Goal: Information Seeking & Learning: Learn about a topic

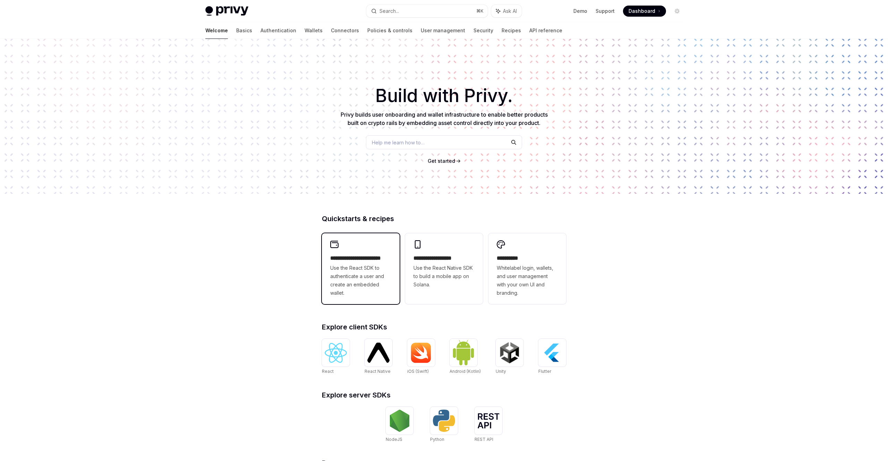
scroll to position [87, 0]
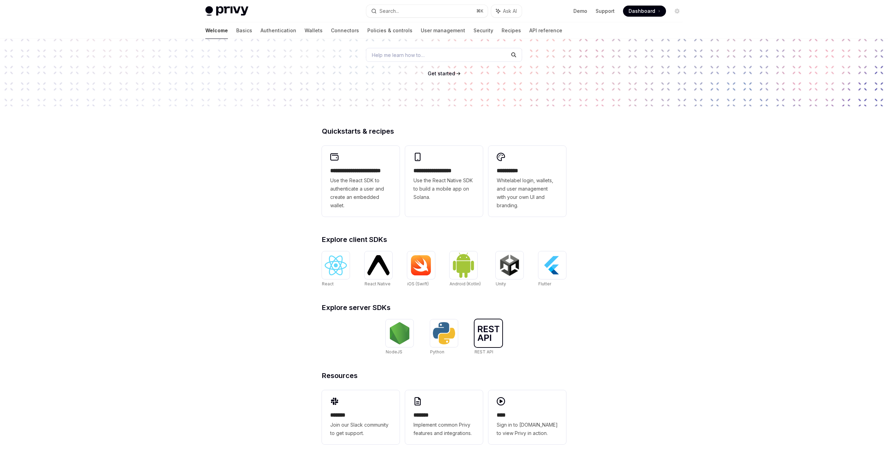
click at [485, 332] on img at bounding box center [489, 333] width 22 height 15
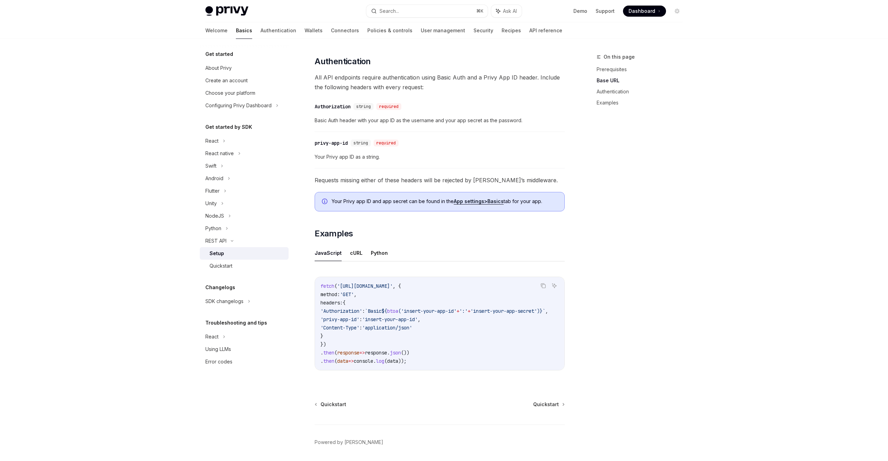
click at [536, 416] on div "Quickstart Quickstart Powered by Mintlify" at bounding box center [440, 443] width 250 height 84
click at [535, 408] on span "Quickstart" at bounding box center [546, 404] width 26 height 7
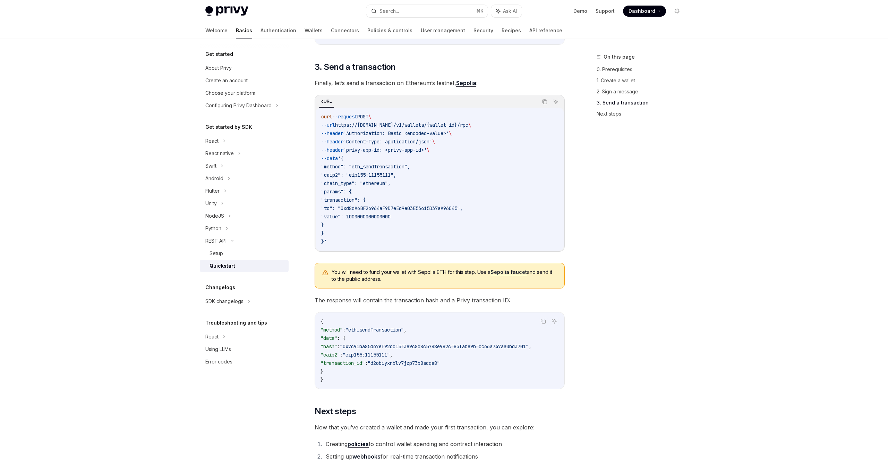
scroll to position [765, 0]
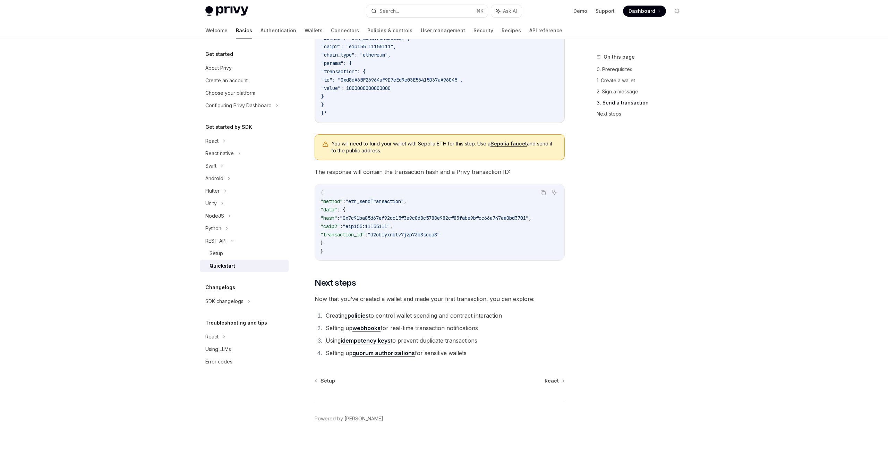
click at [361, 318] on link "policies" at bounding box center [358, 315] width 21 height 7
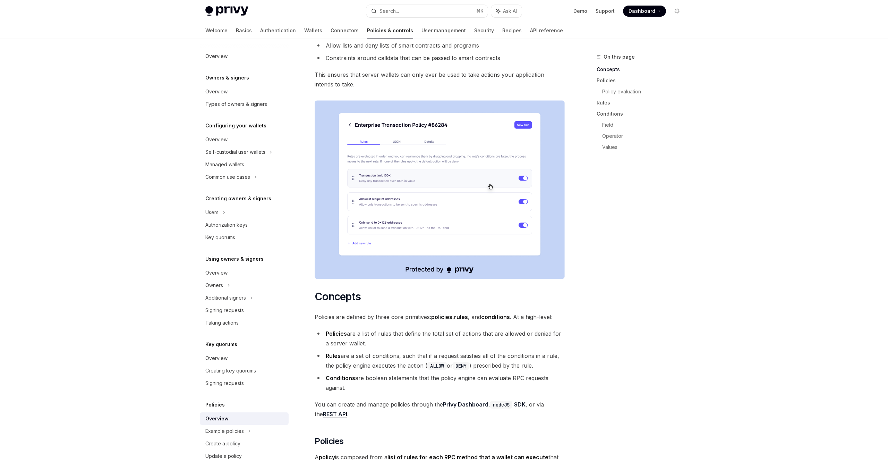
scroll to position [116, 0]
click at [212, 362] on link "Overview" at bounding box center [244, 358] width 89 height 12
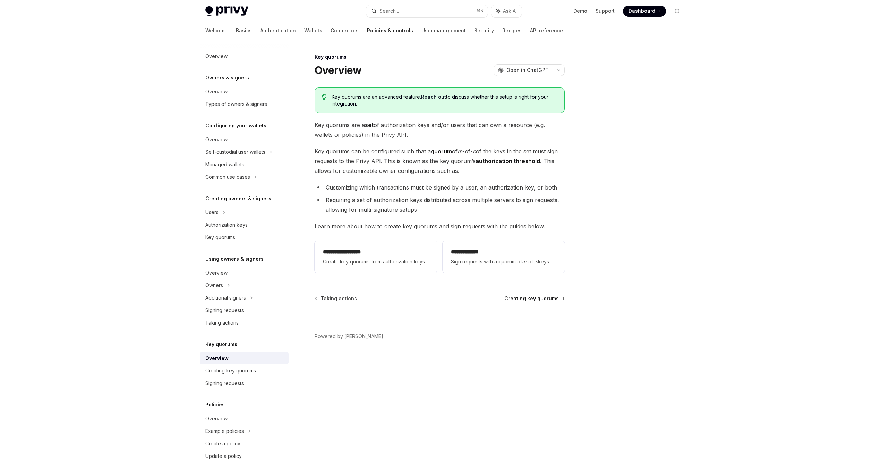
click at [525, 296] on span "Creating key quorums" at bounding box center [532, 298] width 54 height 7
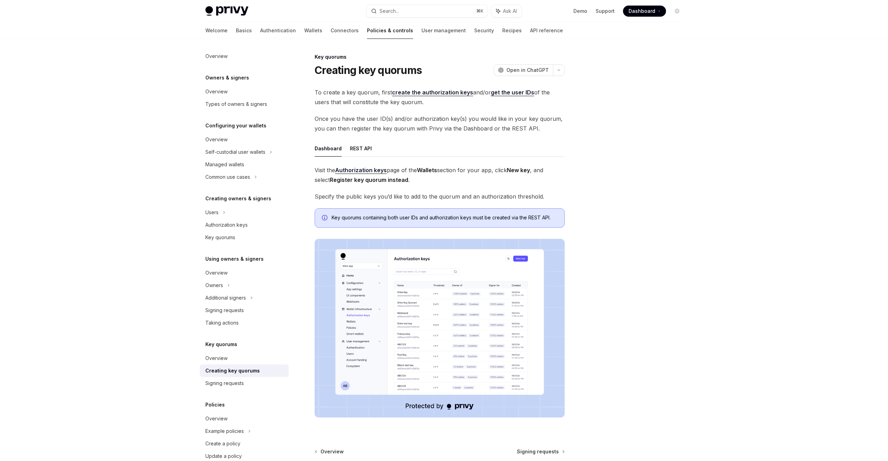
click at [419, 346] on img at bounding box center [440, 328] width 250 height 179
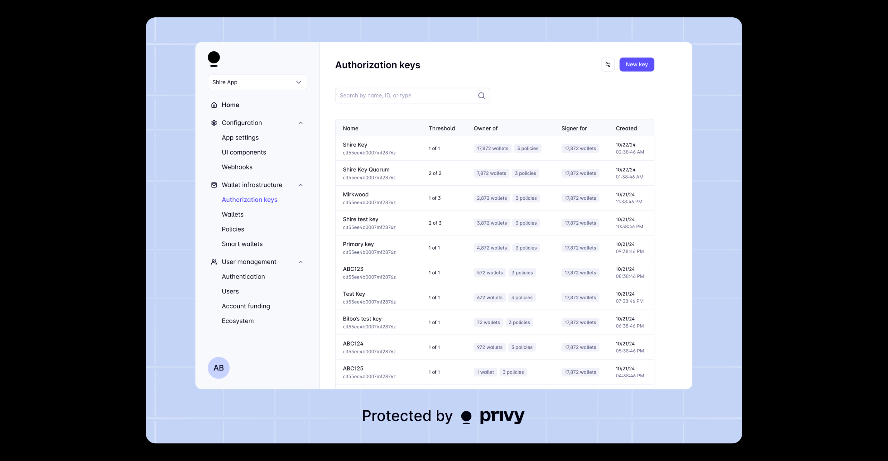
click at [769, 255] on div at bounding box center [444, 230] width 888 height 461
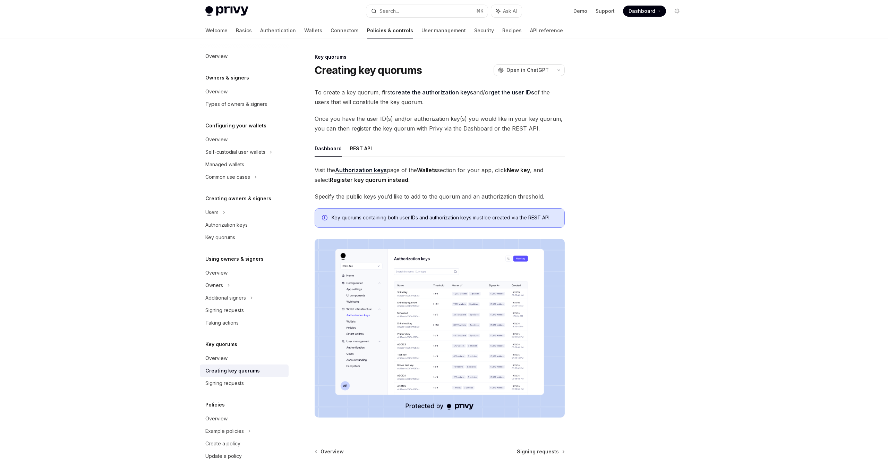
click at [458, 304] on img at bounding box center [440, 328] width 250 height 179
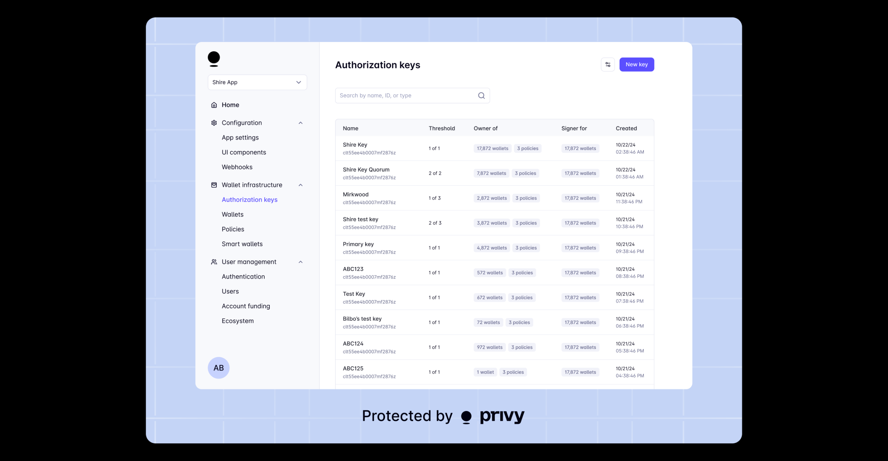
click at [697, 245] on img at bounding box center [444, 230] width 596 height 426
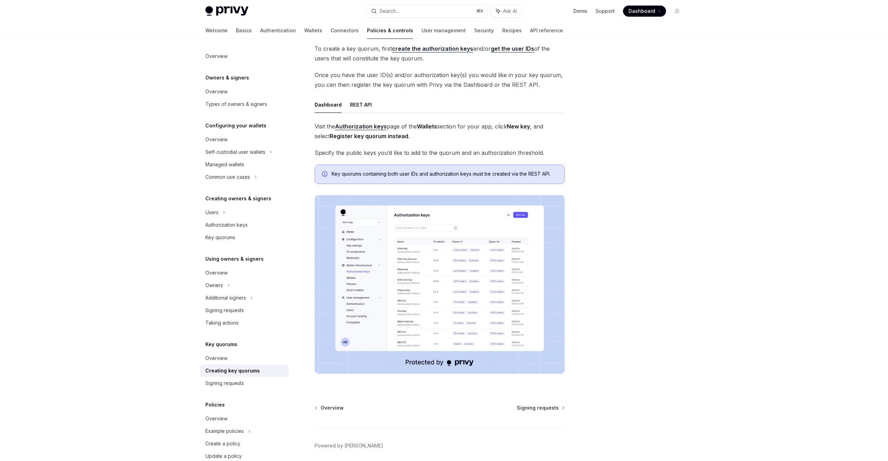
scroll to position [51, 0]
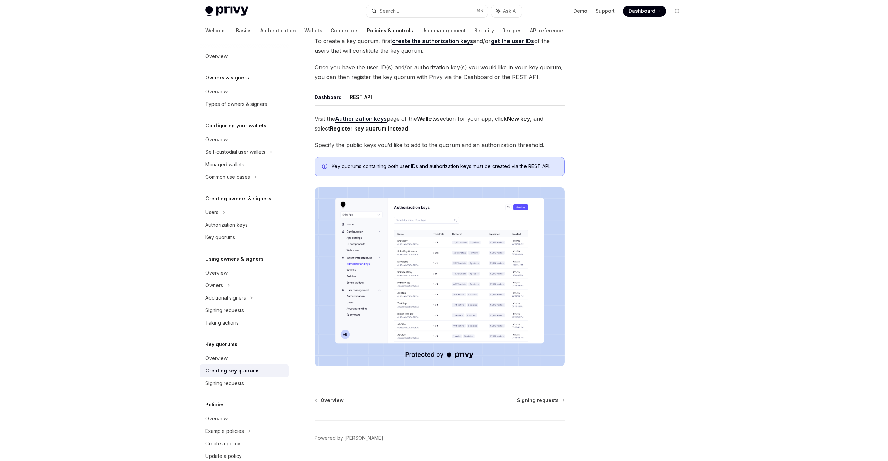
click at [541, 391] on div "Key quorums Creating key quorums OpenAI Open in ChatGPT OpenAI Open in ChatGPT …" at bounding box center [374, 240] width 383 height 479
click at [535, 398] on span "Signing requests" at bounding box center [538, 400] width 42 height 7
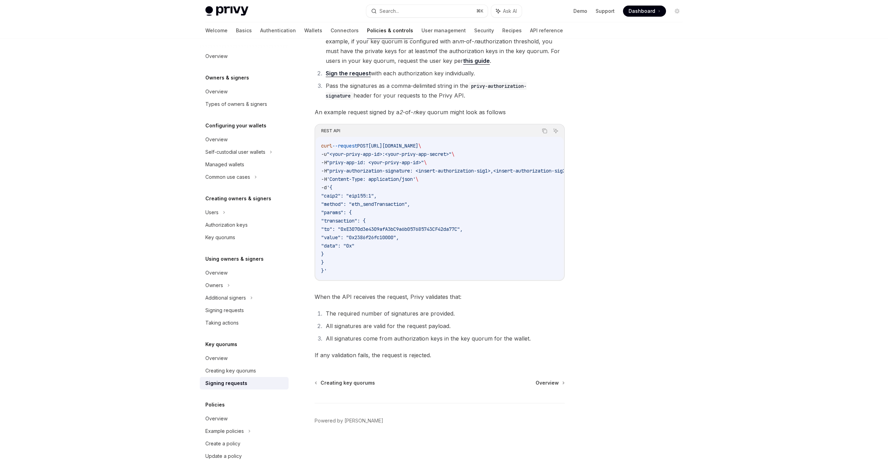
click at [551, 390] on div "Creating key quorums Overview Powered by Mintlify" at bounding box center [440, 421] width 250 height 84
click at [540, 386] on span "Overview" at bounding box center [547, 382] width 23 height 7
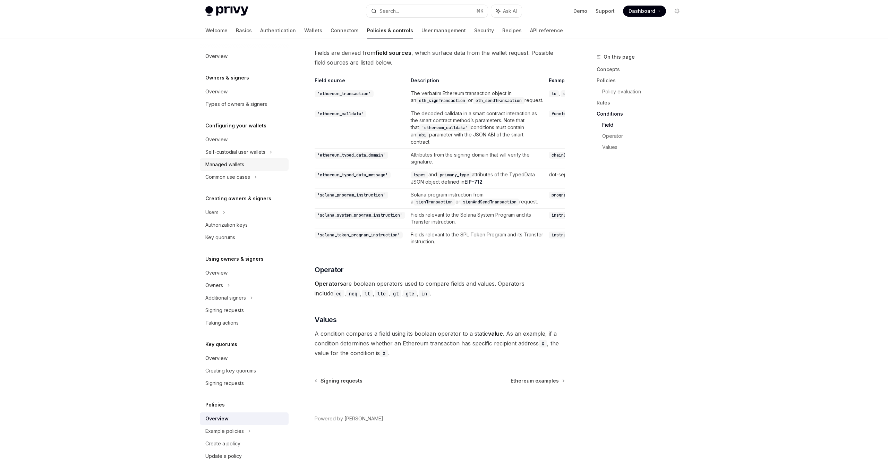
click at [225, 168] on div "Managed wallets" at bounding box center [224, 164] width 39 height 8
type textarea "*"
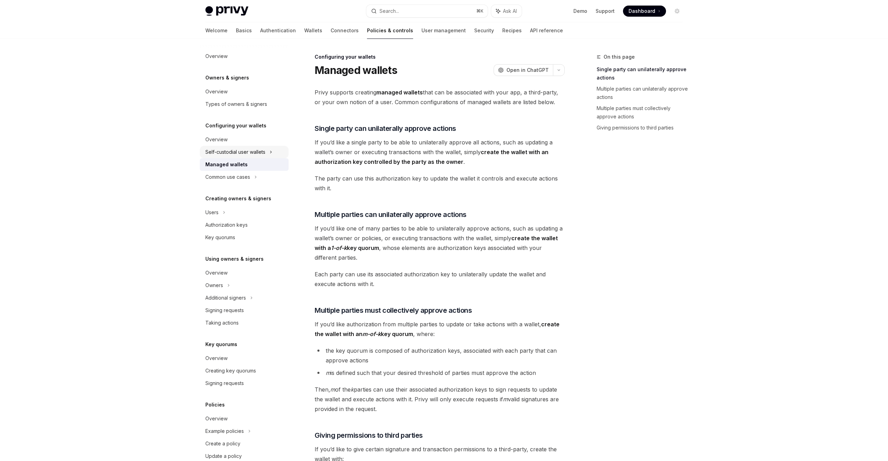
click at [253, 156] on div "Self-custodial user wallets" at bounding box center [235, 152] width 60 height 8
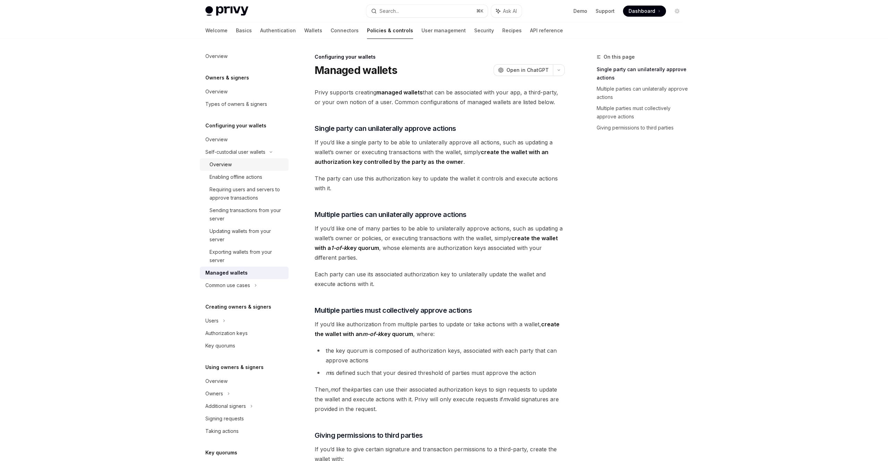
click at [250, 164] on div "Overview" at bounding box center [247, 164] width 75 height 8
click at [246, 273] on div "Managed wallets" at bounding box center [244, 273] width 79 height 8
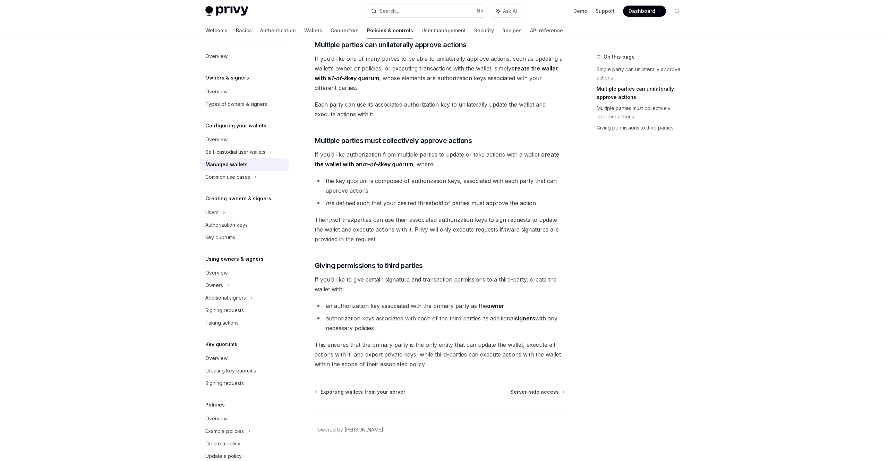
scroll to position [171, 0]
click at [542, 389] on span "Server-side access" at bounding box center [534, 390] width 49 height 7
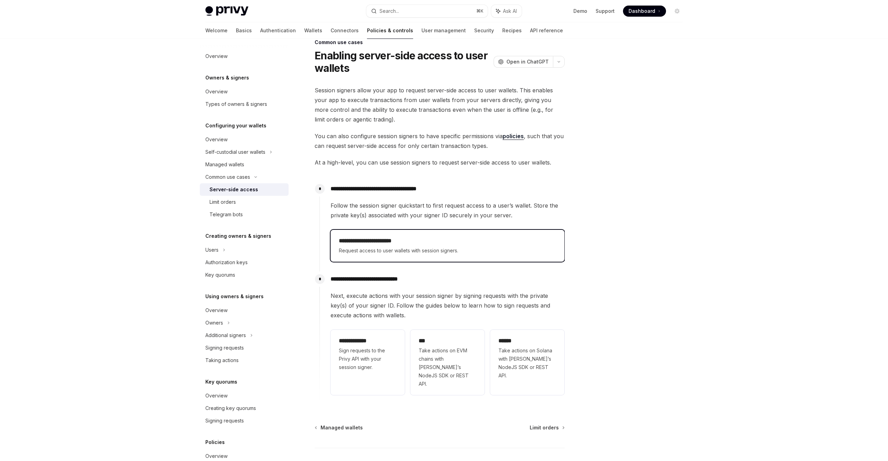
scroll to position [18, 0]
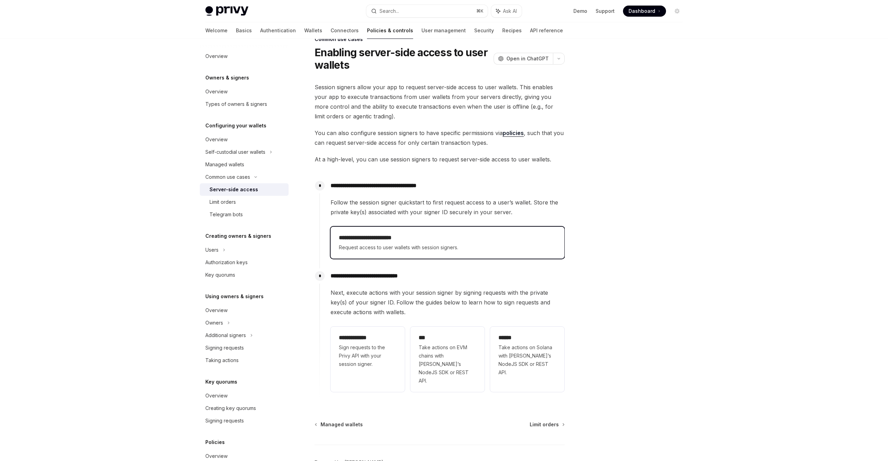
click at [472, 233] on div "**********" at bounding box center [448, 243] width 234 height 32
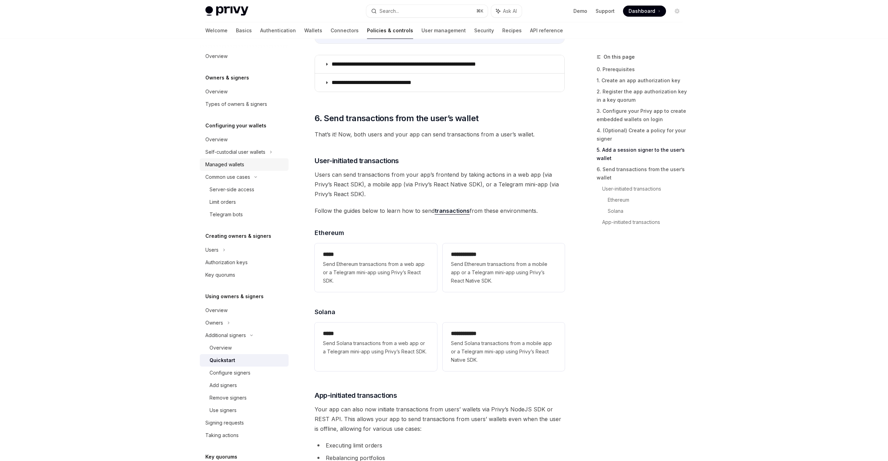
click at [216, 166] on div "Managed wallets" at bounding box center [224, 164] width 39 height 8
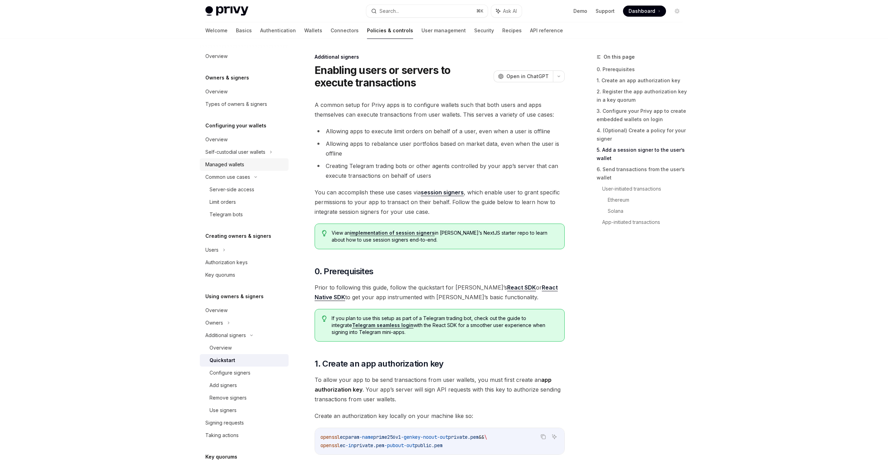
type textarea "*"
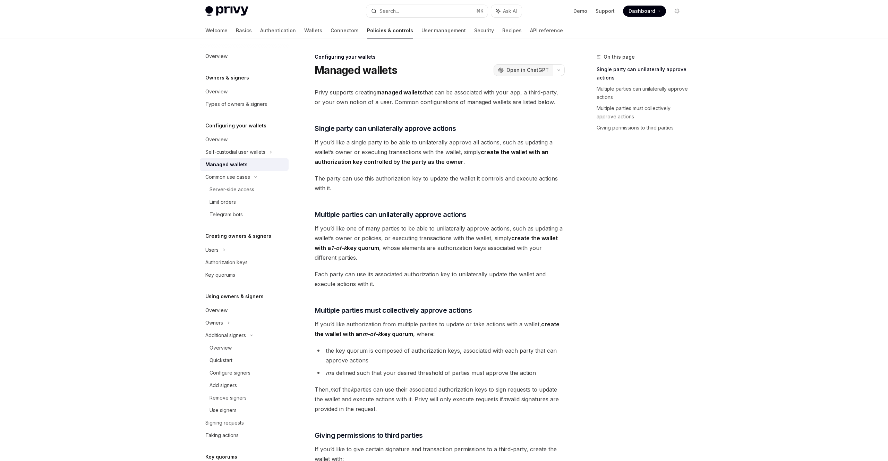
click at [527, 67] on span "Open in ChatGPT" at bounding box center [528, 70] width 42 height 7
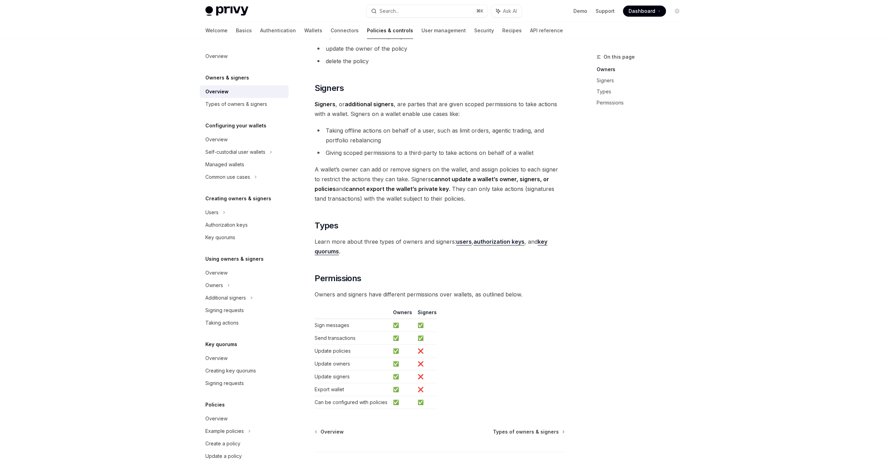
scroll to position [369, 0]
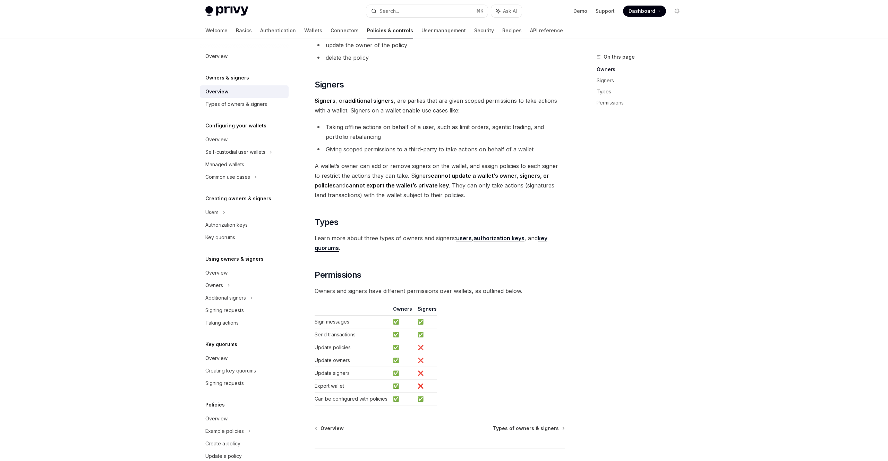
click at [388, 361] on td "Update owners" at bounding box center [353, 360] width 76 height 13
click at [415, 362] on td "❌" at bounding box center [426, 360] width 22 height 13
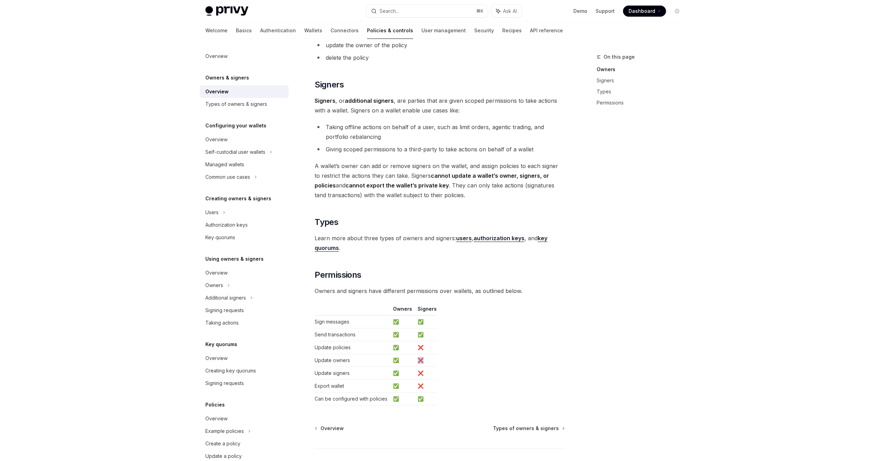
click at [415, 362] on td "❌" at bounding box center [426, 360] width 22 height 13
click at [419, 353] on td "❌" at bounding box center [426, 347] width 22 height 13
click at [436, 338] on table "Owners Signers Sign messages ✅ ✅ Send transactions ✅ ✅ Update policies ✅ ❌ Upda…" at bounding box center [440, 355] width 250 height 100
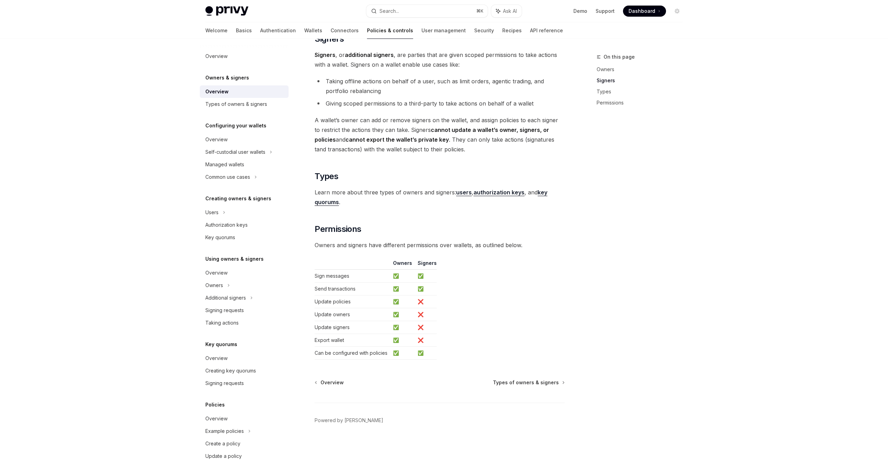
scroll to position [417, 0]
click at [512, 379] on span "Types of owners & signers" at bounding box center [526, 380] width 66 height 7
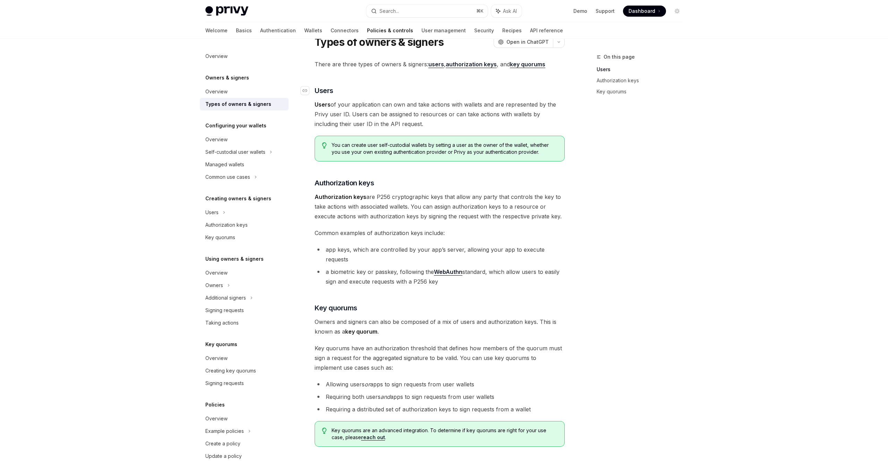
scroll to position [28, 0]
click at [433, 118] on span "Users of your application can own and take actions with wallets and are represe…" at bounding box center [440, 113] width 250 height 29
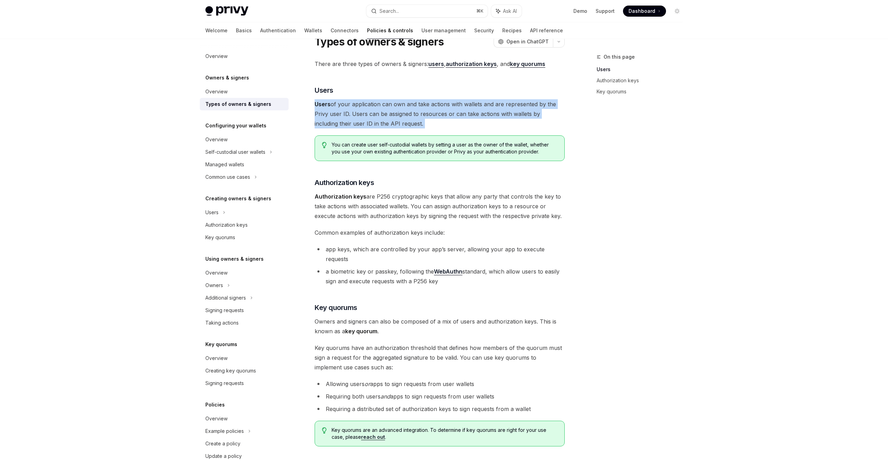
click at [417, 119] on span "Users of your application can own and take actions with wallets and are represe…" at bounding box center [440, 113] width 250 height 29
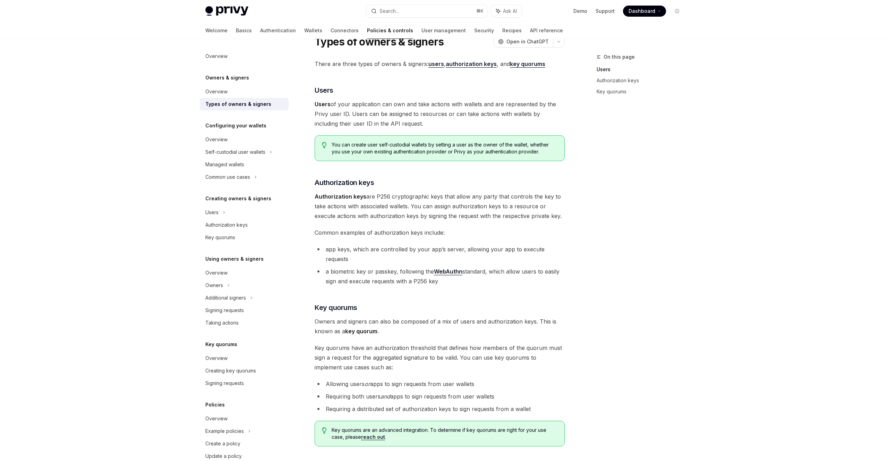
click at [417, 119] on span "Users of your application can own and take actions with wallets and are represe…" at bounding box center [440, 113] width 250 height 29
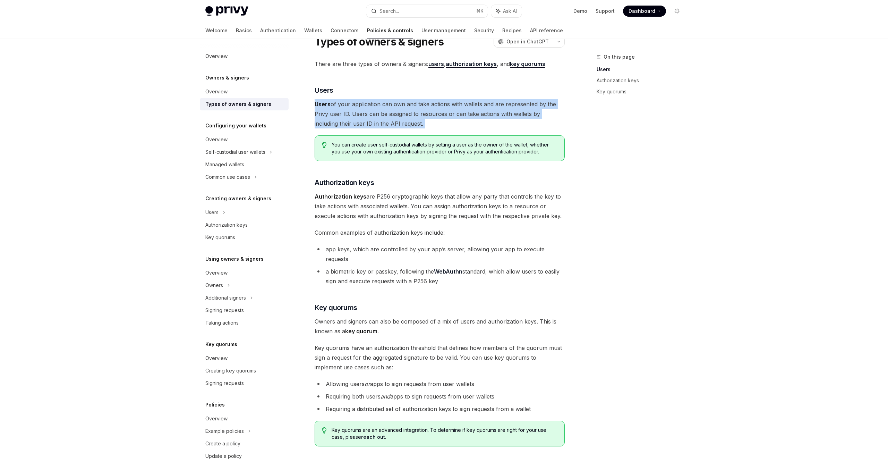
click at [397, 118] on span "Users of your application can own and take actions with wallets and are represe…" at bounding box center [440, 113] width 250 height 29
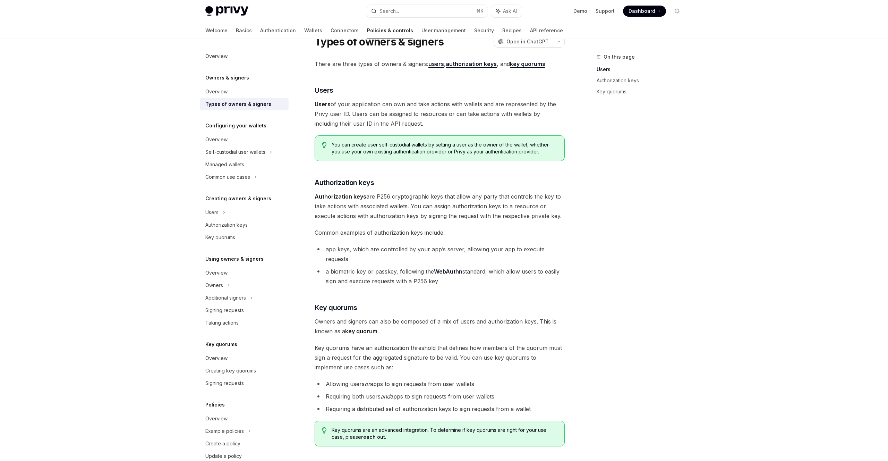
click at [397, 118] on span "Users of your application can own and take actions with wallets and are represe…" at bounding box center [440, 113] width 250 height 29
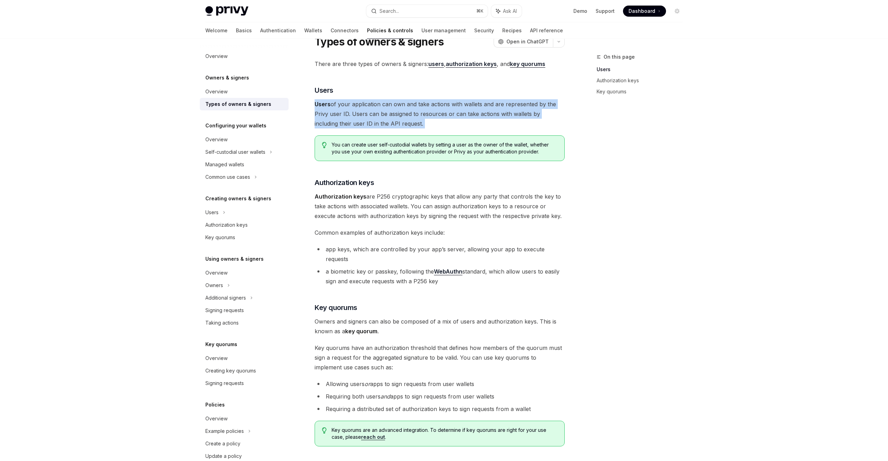
click at [453, 212] on span "Authorization keys are P256 cryptographic keys that allow any party that contro…" at bounding box center [440, 206] width 250 height 29
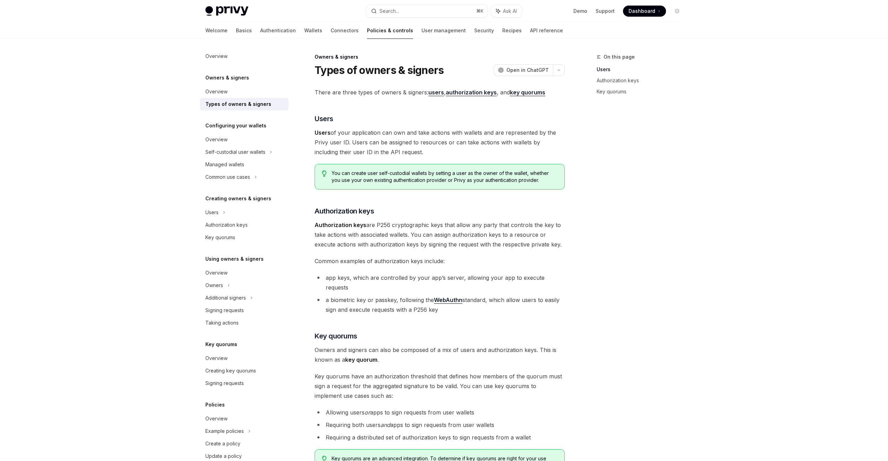
scroll to position [2, 0]
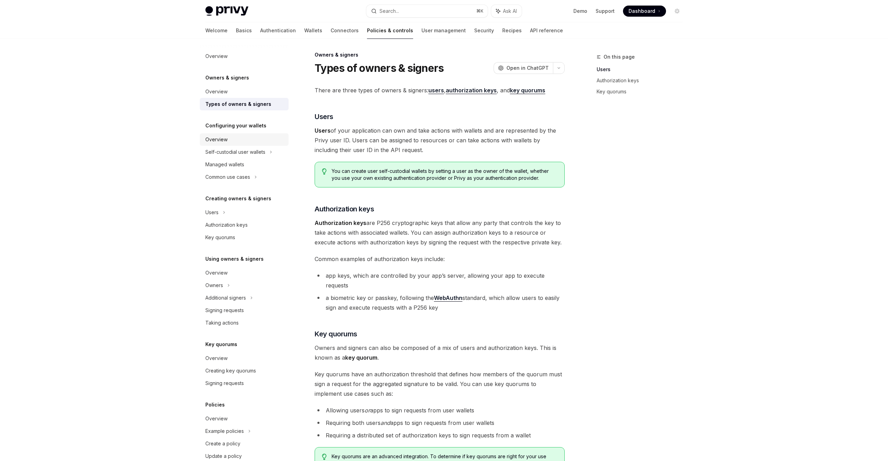
click at [235, 138] on div "Overview" at bounding box center [244, 139] width 79 height 8
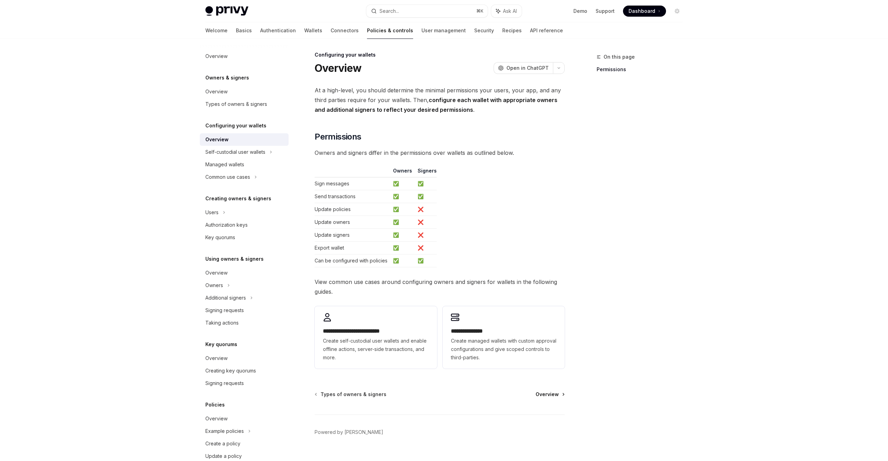
click at [555, 394] on span "Overview" at bounding box center [547, 394] width 23 height 7
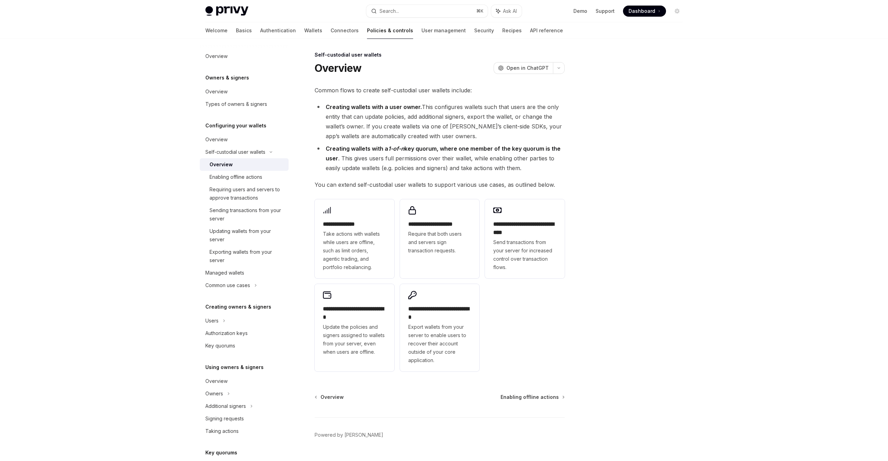
click at [555, 394] on span "Enabling offline actions" at bounding box center [530, 397] width 58 height 7
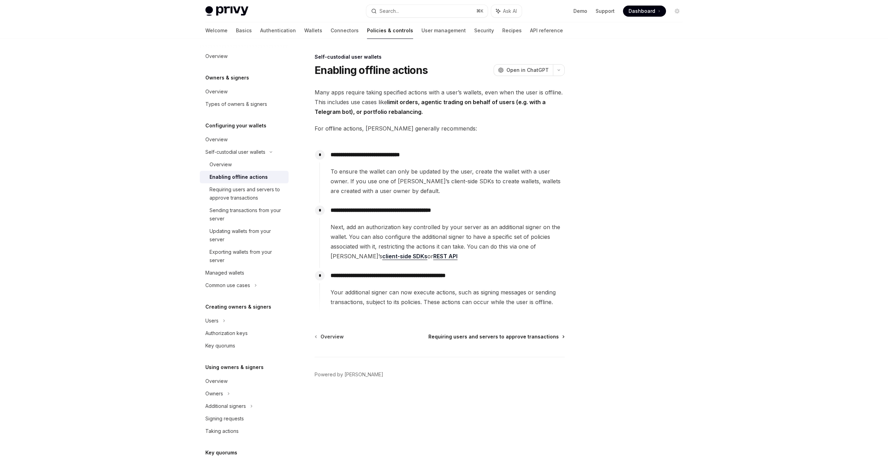
click at [541, 336] on span "Requiring users and servers to approve transactions" at bounding box center [494, 336] width 130 height 7
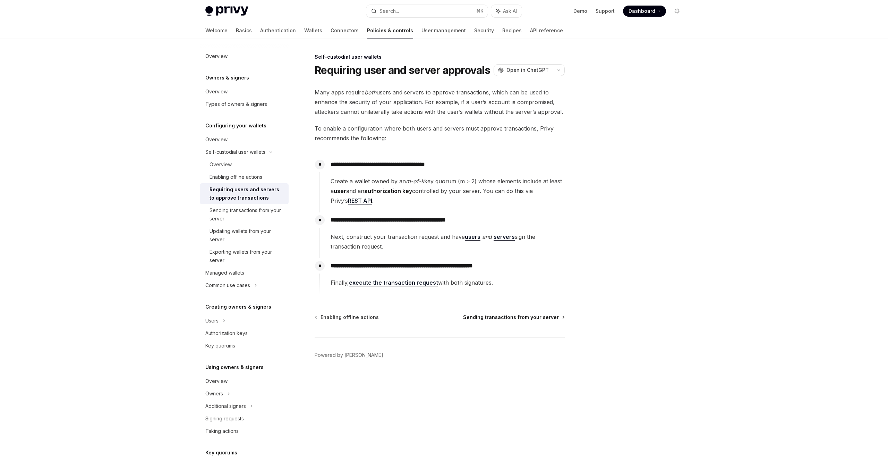
click at [542, 320] on span "Sending transactions from your server" at bounding box center [511, 317] width 96 height 7
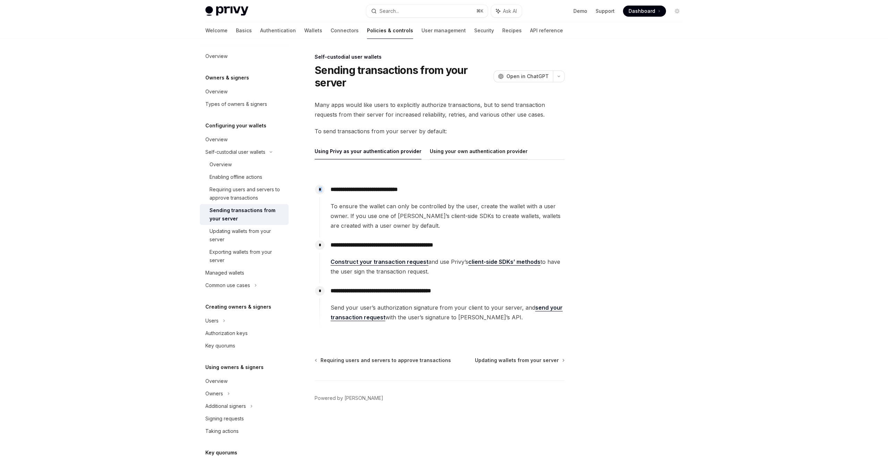
click at [468, 159] on div "**********" at bounding box center [440, 240] width 250 height 194
click at [467, 154] on button "Using your own authentication provider" at bounding box center [479, 151] width 98 height 16
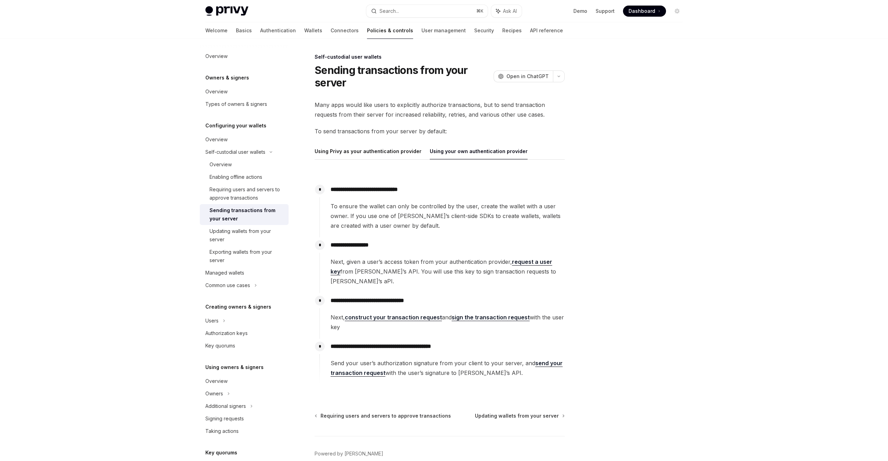
click at [447, 271] on span "Next, given a user’s access token from your authentication provider, request a …" at bounding box center [448, 271] width 234 height 29
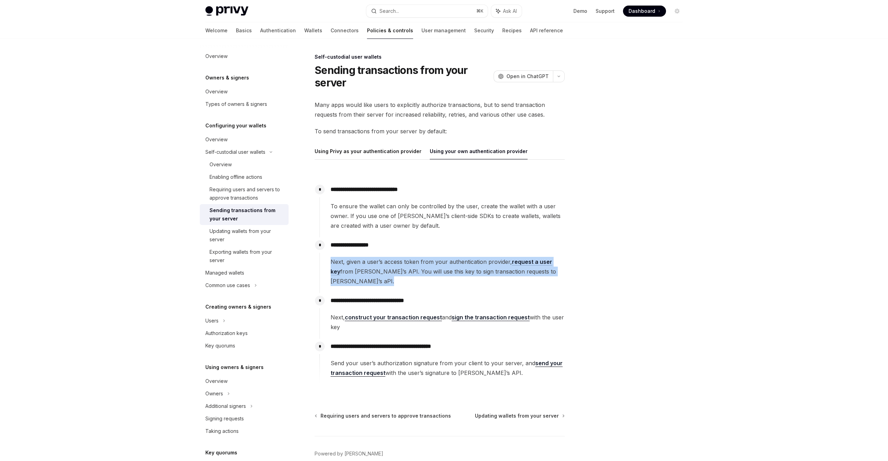
click at [433, 269] on span "Next, given a user’s access token from your authentication provider, request a …" at bounding box center [448, 271] width 234 height 29
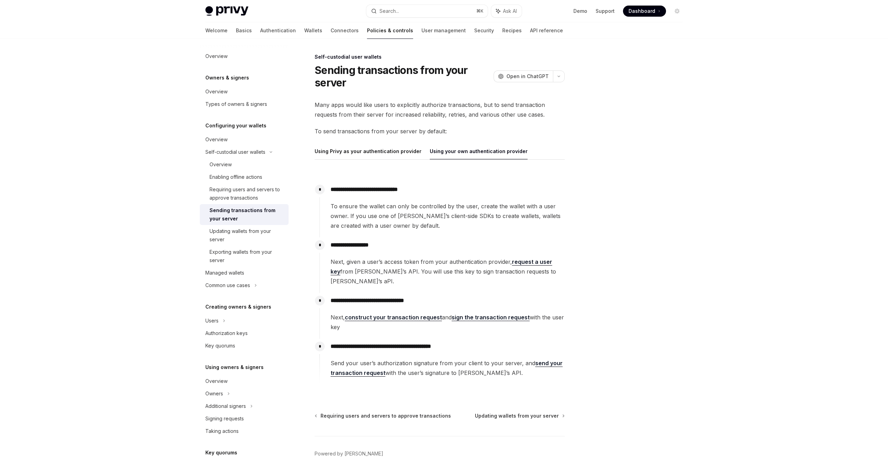
click at [433, 269] on span "Next, given a user’s access token from your authentication provider, request a …" at bounding box center [448, 271] width 234 height 29
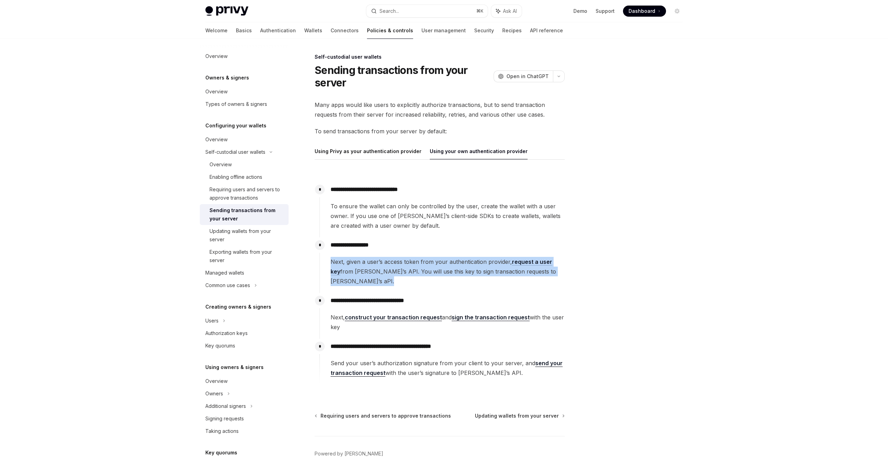
click at [456, 271] on span "Next, given a user’s access token from your authentication provider, request a …" at bounding box center [448, 271] width 234 height 29
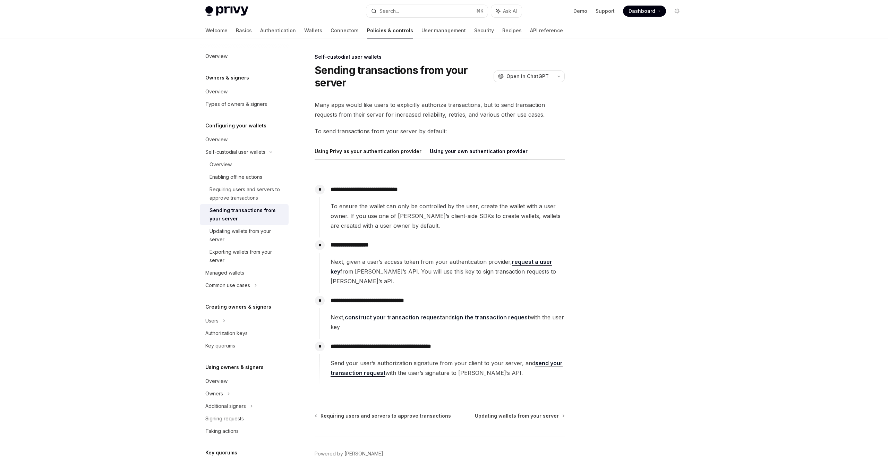
click at [456, 271] on span "Next, given a user’s access token from your authentication provider, request a …" at bounding box center [448, 271] width 234 height 29
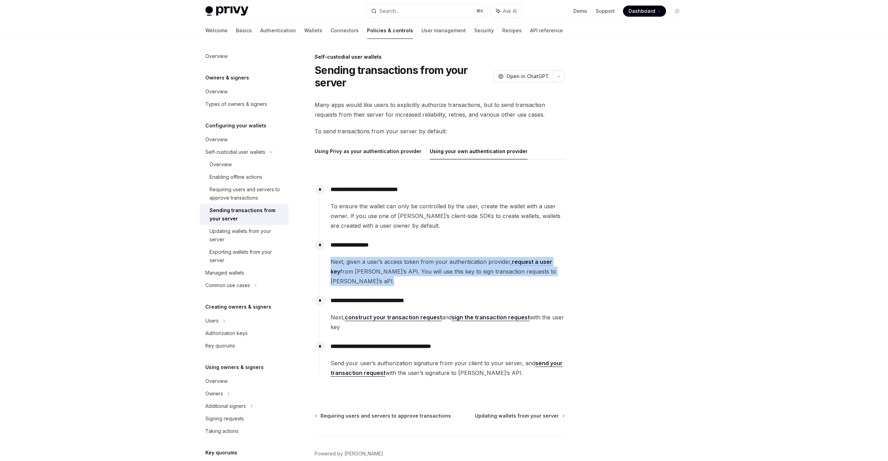
click at [430, 261] on span "Next, given a user’s access token from your authentication provider, request a …" at bounding box center [448, 271] width 234 height 29
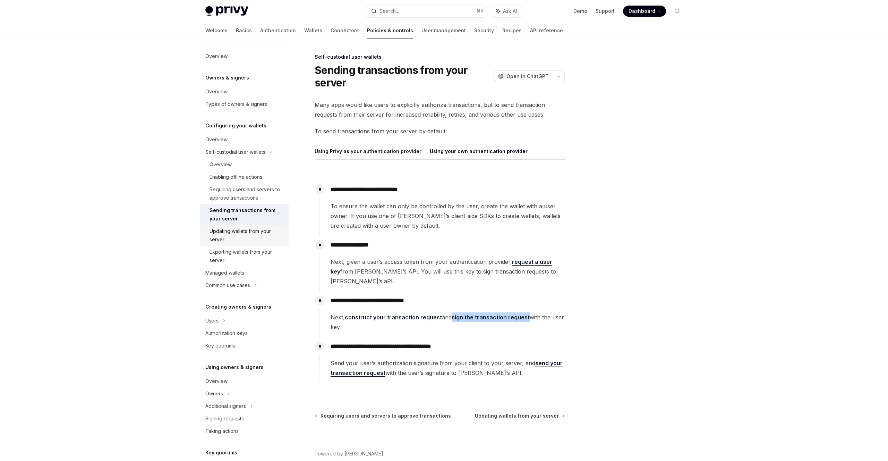
click at [278, 236] on div "Updating wallets from your server" at bounding box center [247, 235] width 75 height 17
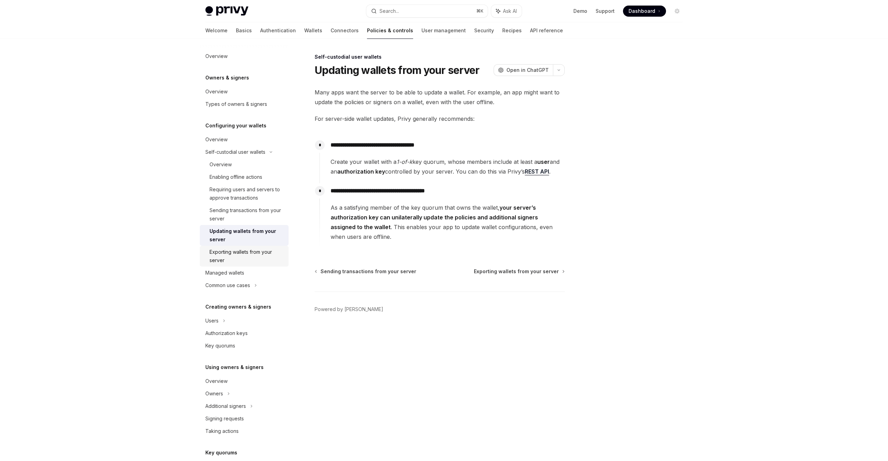
click at [246, 252] on div "Exporting wallets from your server" at bounding box center [247, 256] width 75 height 17
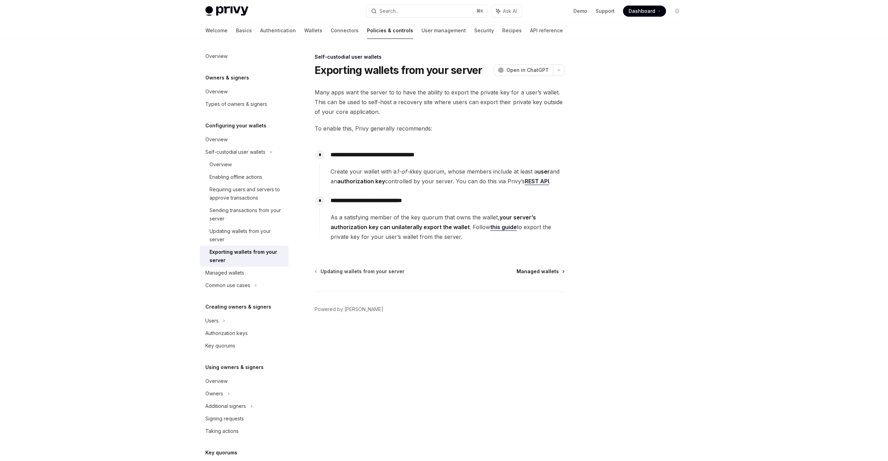
click at [531, 273] on span "Managed wallets" at bounding box center [538, 271] width 42 height 7
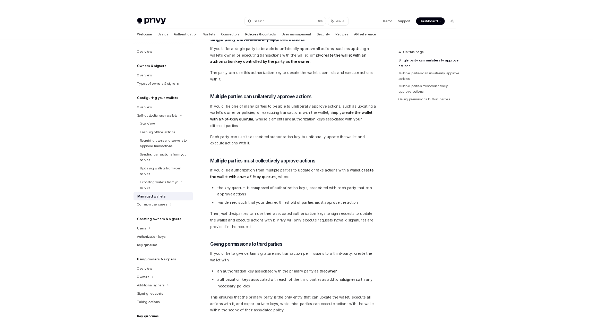
scroll to position [91, 0]
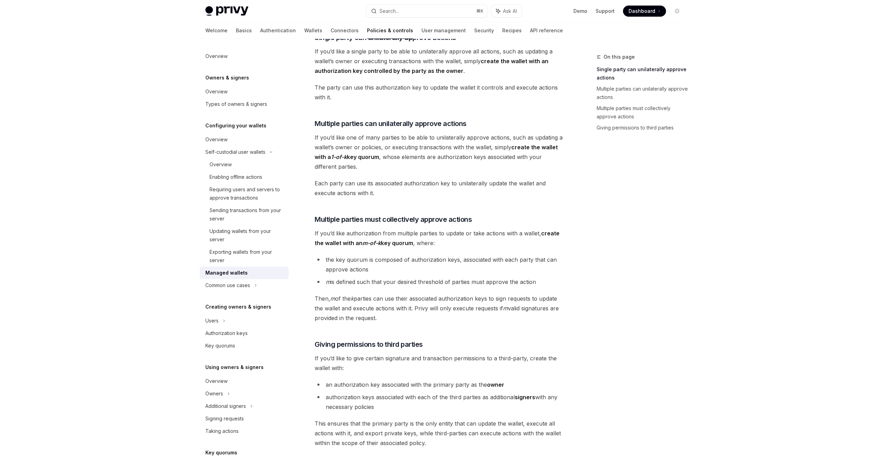
type textarea "*"
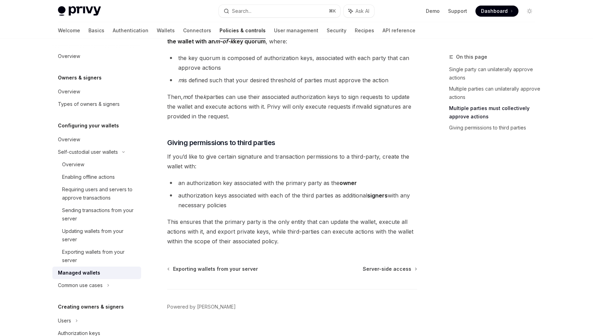
scroll to position [293, 0]
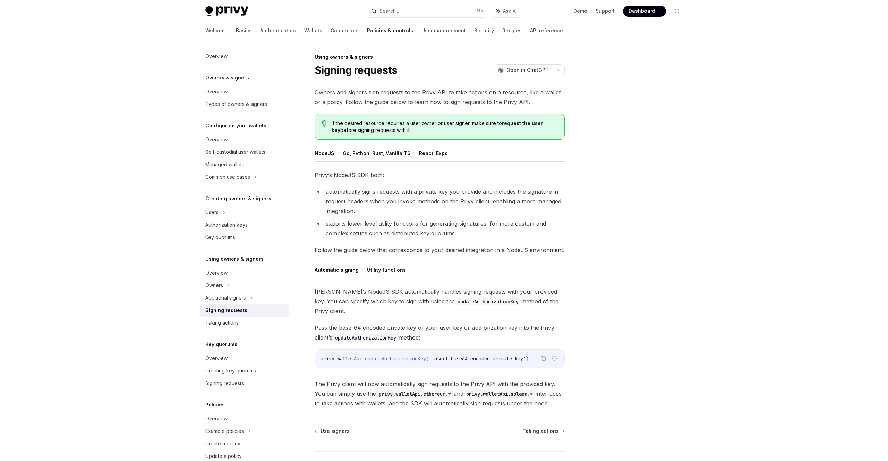
click at [367, 148] on button "Go, Python, Rust, Vanilla TS" at bounding box center [377, 153] width 68 height 16
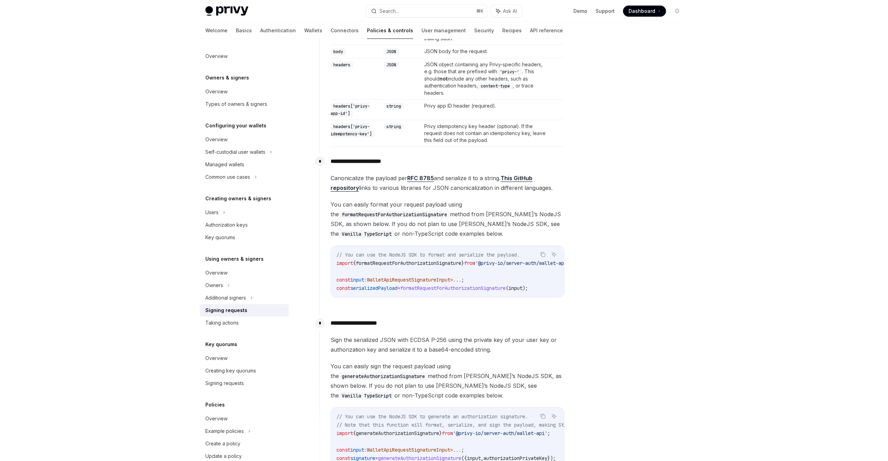
scroll to position [337, 0]
click at [240, 325] on div "Taking actions" at bounding box center [244, 323] width 79 height 8
type textarea "*"
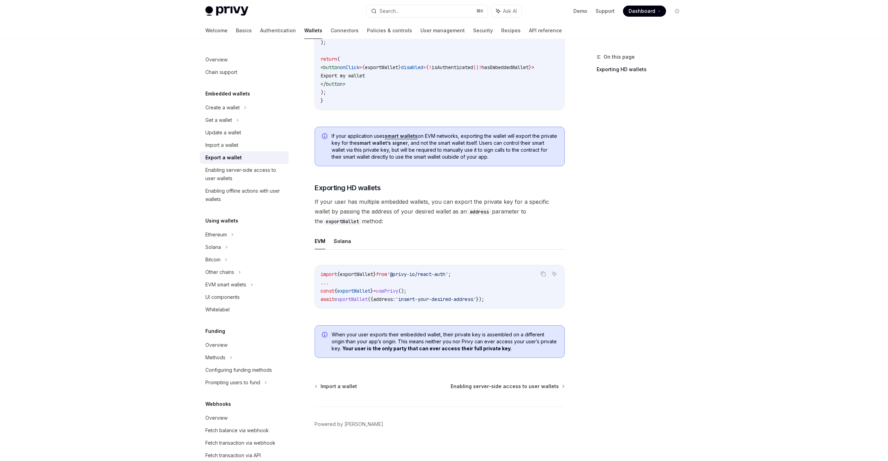
scroll to position [484, 0]
